Goal: Information Seeking & Learning: Learn about a topic

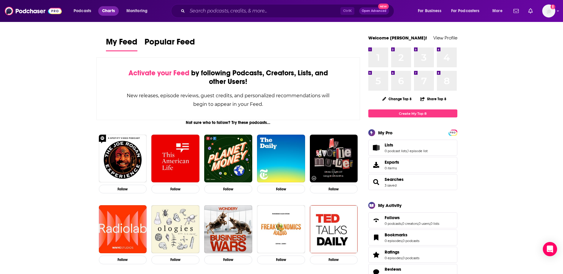
click at [104, 14] on span "Charts" at bounding box center [108, 11] width 13 height 8
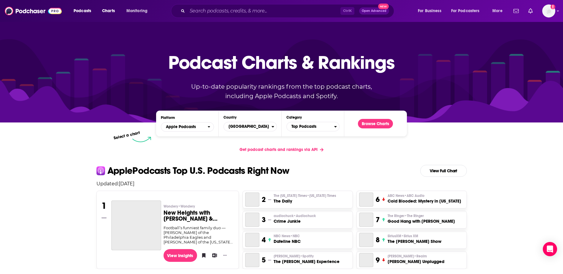
scroll to position [17, 0]
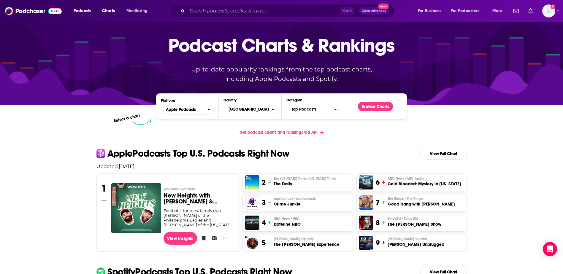
click at [309, 109] on span "Top Podcasts" at bounding box center [311, 110] width 48 height 10
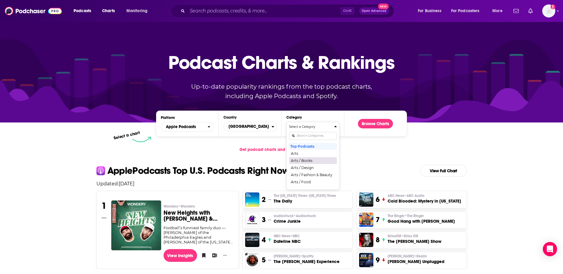
scroll to position [1, 0]
click at [313, 138] on input "Categories" at bounding box center [313, 136] width 48 height 8
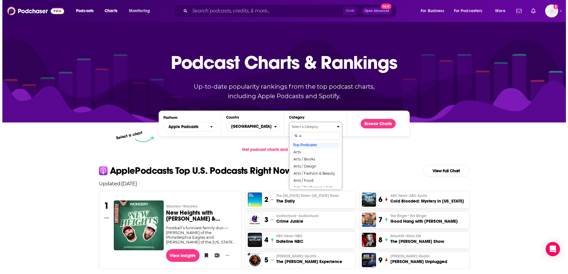
scroll to position [0, 0]
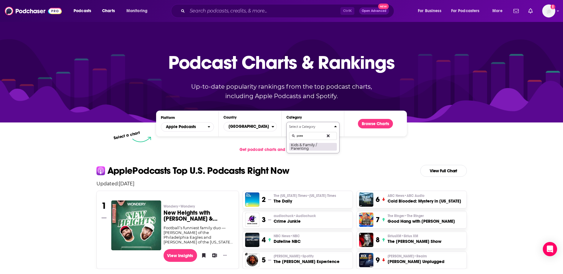
type input "pare"
click at [311, 145] on button "Kids & Family / Parenting" at bounding box center [313, 147] width 48 height 8
click at [345, 127] on button "Browse Charts" at bounding box center [375, 124] width 35 height 10
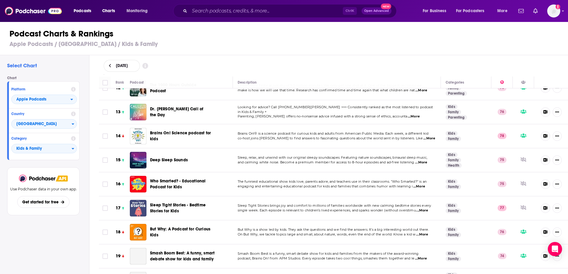
scroll to position [292, 0]
click at [345, 48] on div "Podcast Charts & Rankings Apple Podcasts / [GEOGRAPHIC_DATA] / Kids & Family" at bounding box center [286, 38] width 573 height 34
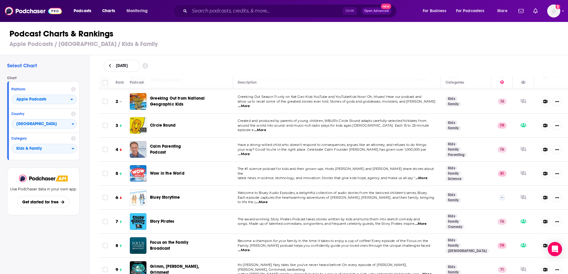
scroll to position [0, 0]
